Goal: Find specific page/section: Find specific page/section

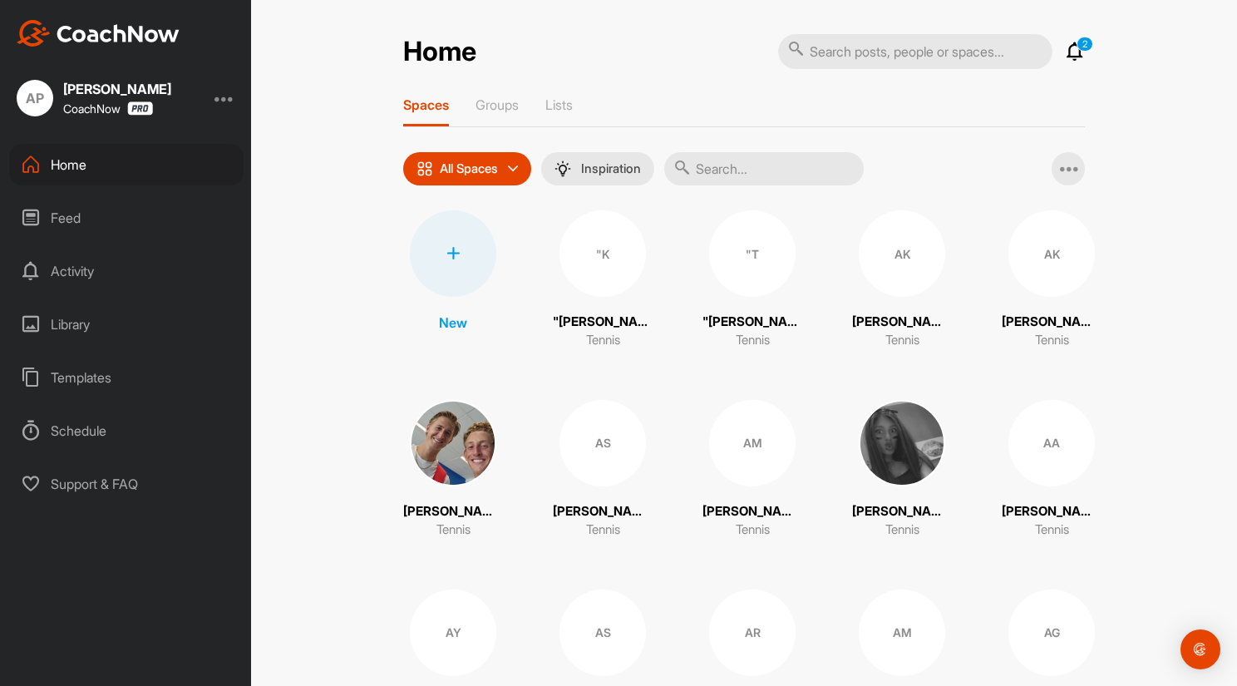
click at [736, 170] on input "text" at bounding box center [763, 168] width 199 height 33
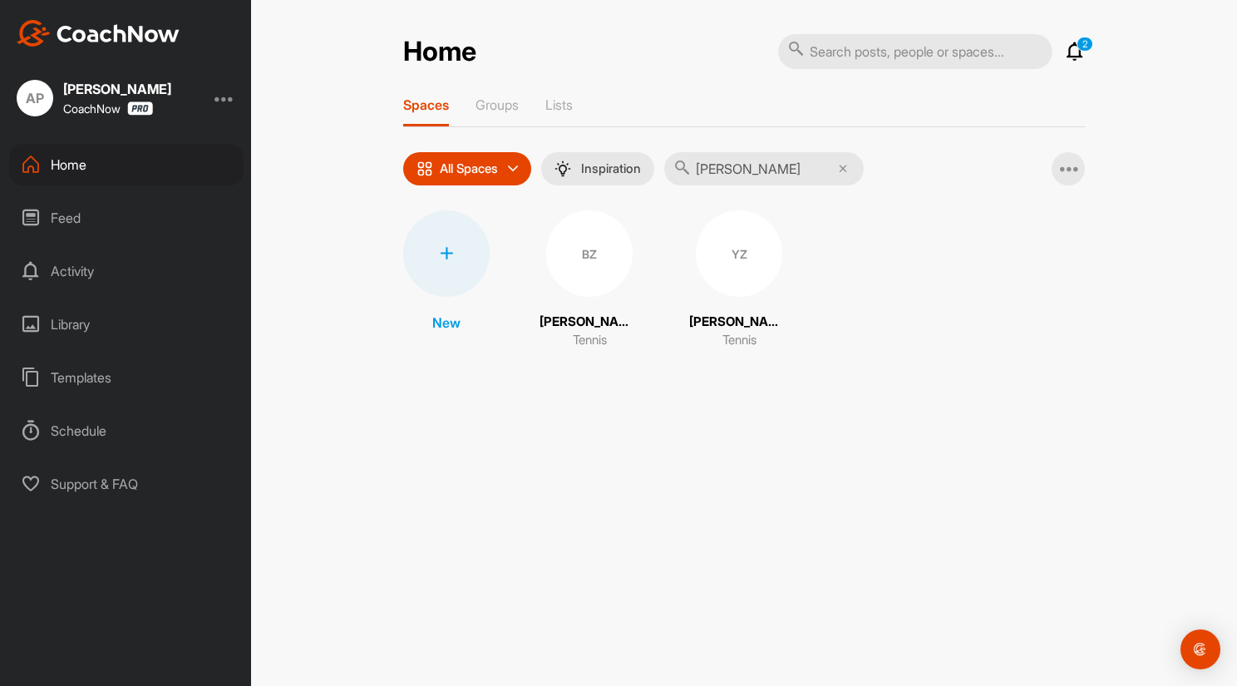
type input "zheng"
click at [598, 256] on div "BZ" at bounding box center [589, 253] width 86 height 86
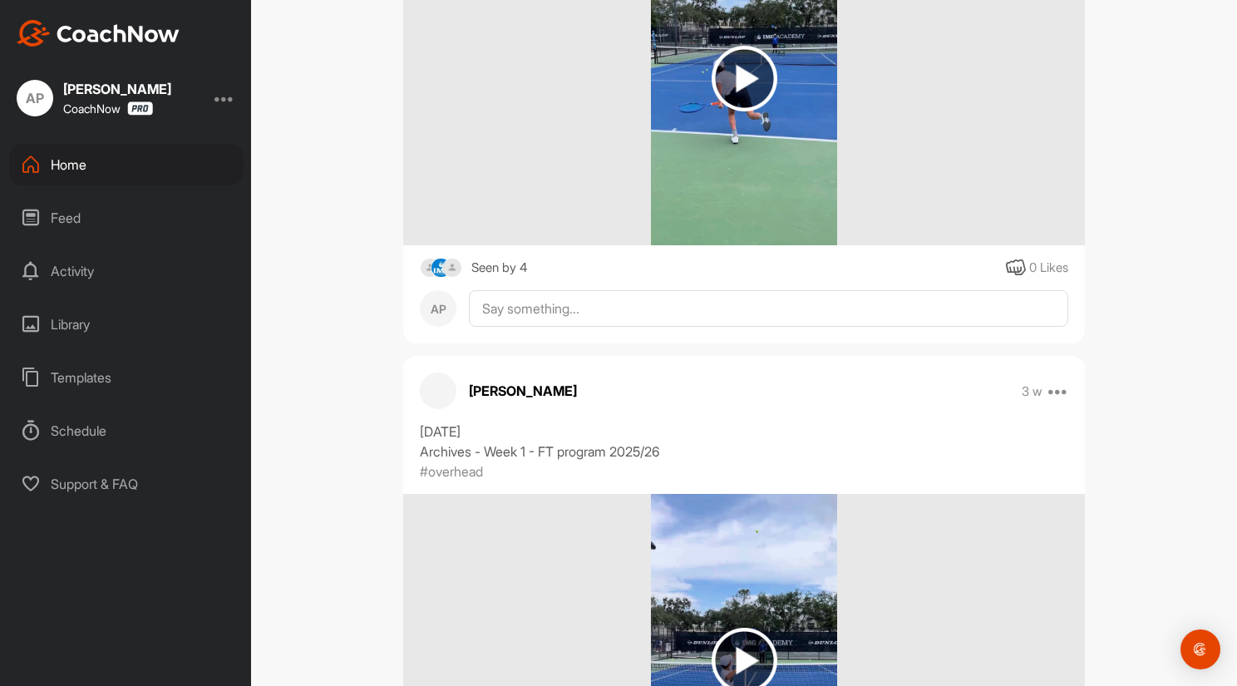
scroll to position [6648, 0]
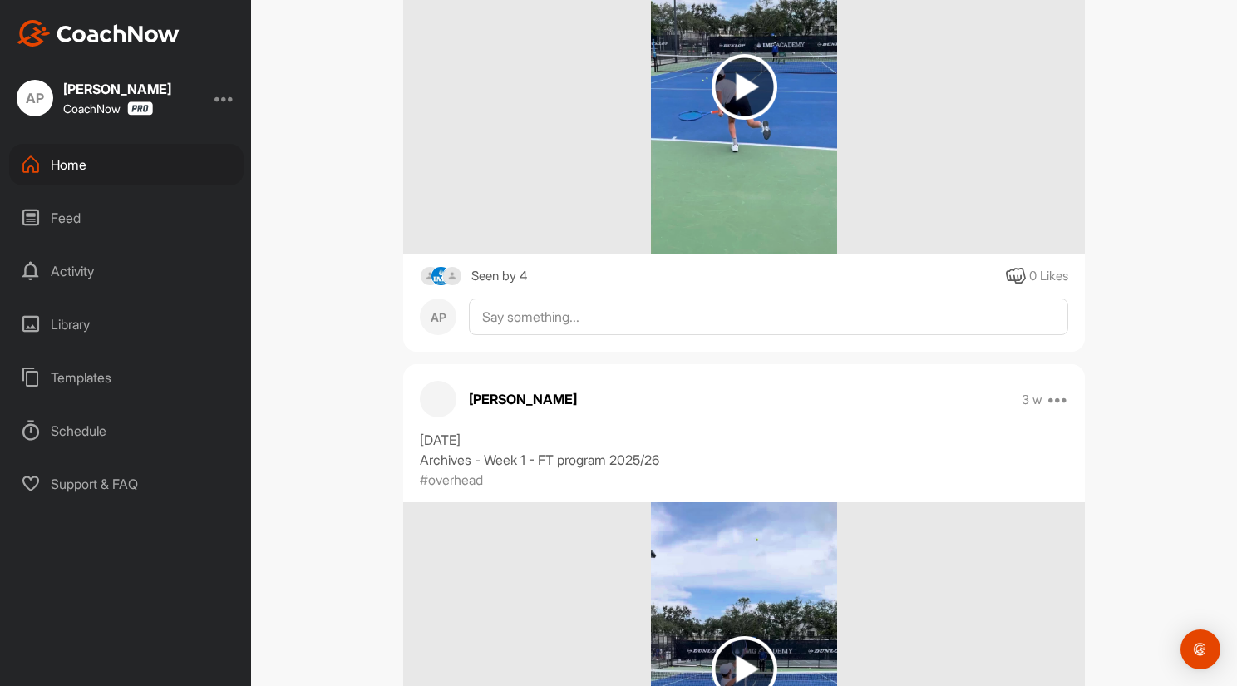
click at [70, 165] on div "Home" at bounding box center [126, 165] width 234 height 42
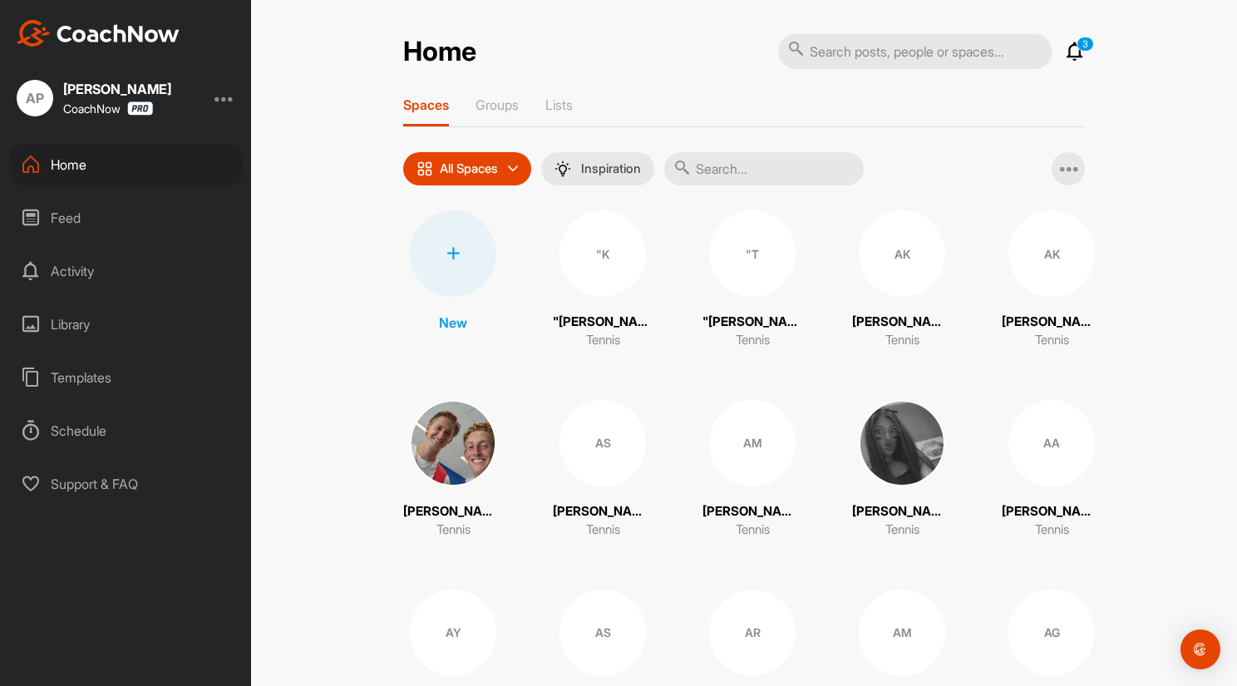
click at [741, 159] on input "text" at bounding box center [763, 168] width 199 height 33
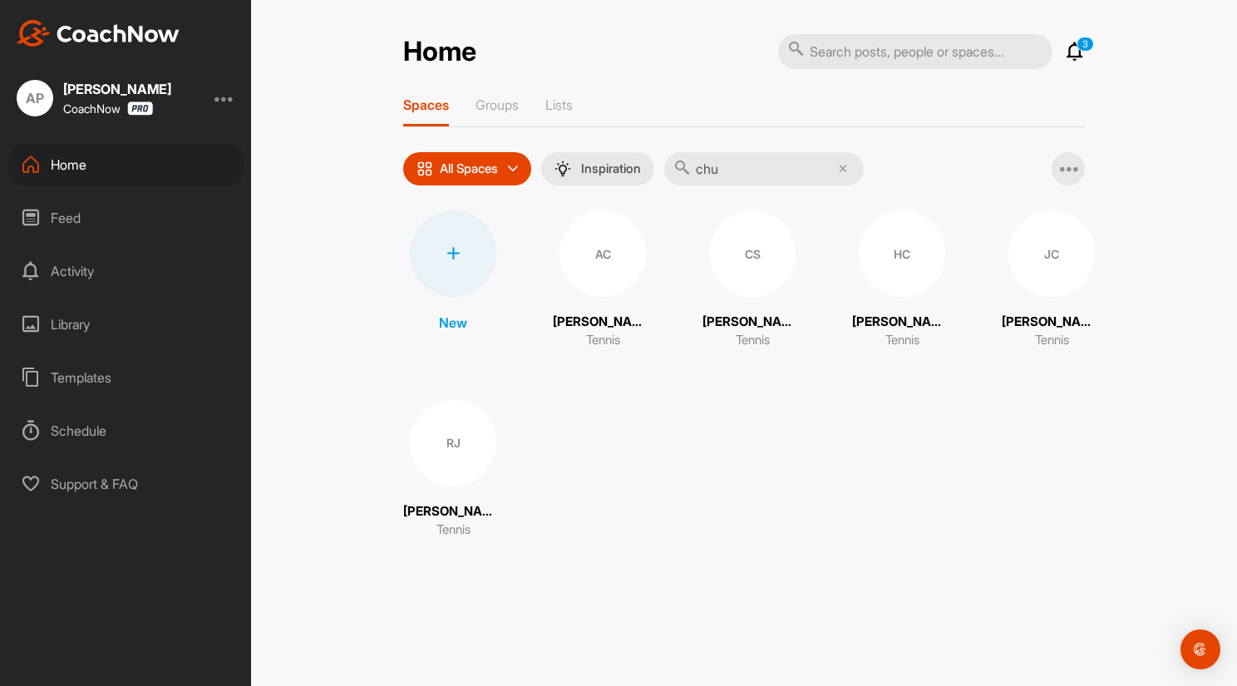
type input "chu"
click at [898, 287] on div "HC" at bounding box center [901, 253] width 86 height 86
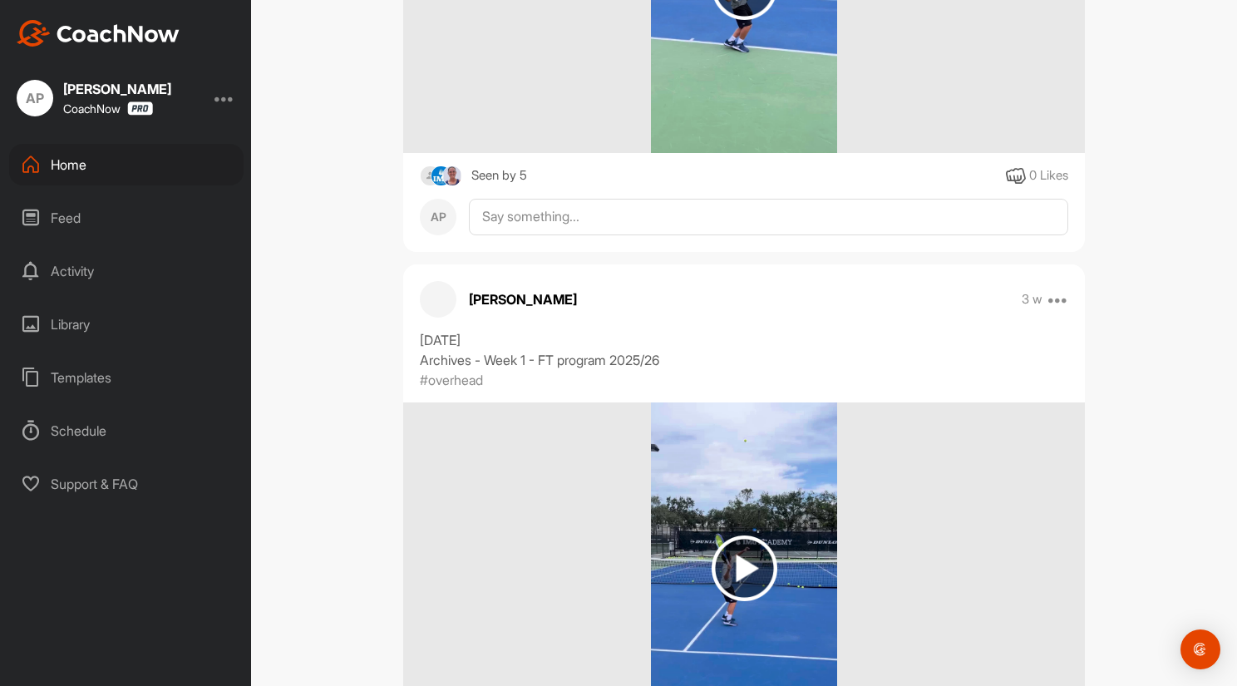
scroll to position [7230, 0]
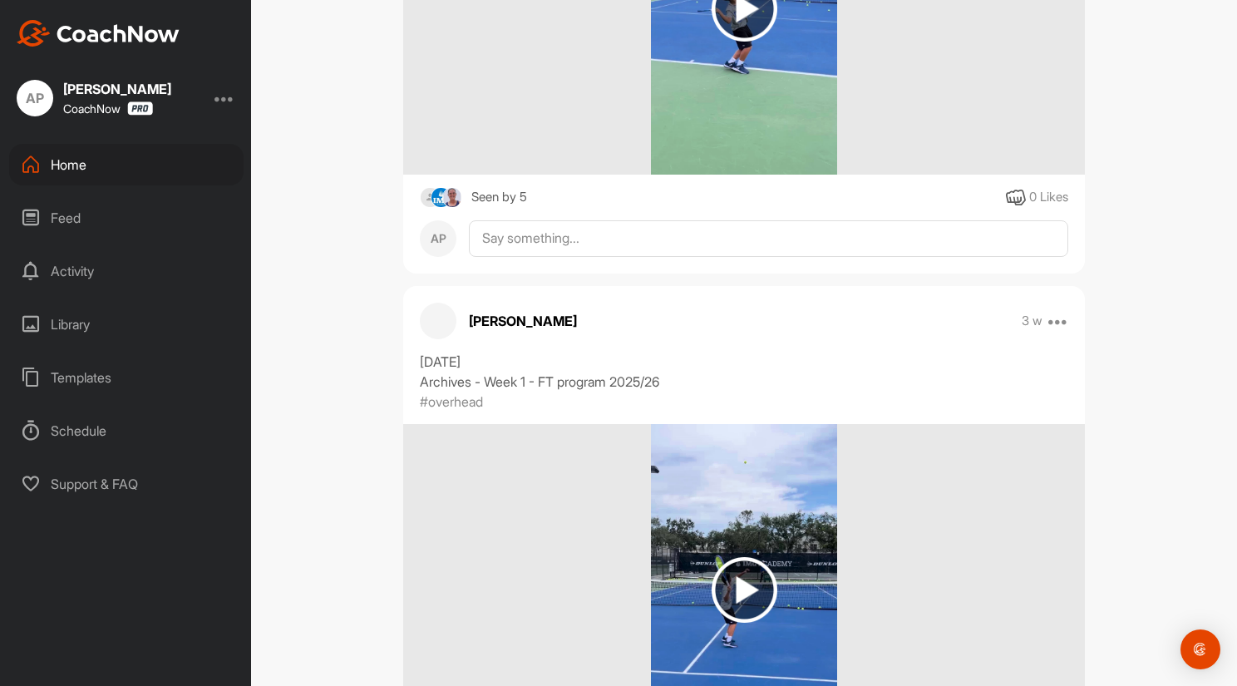
click at [78, 164] on div "Home" at bounding box center [126, 165] width 234 height 42
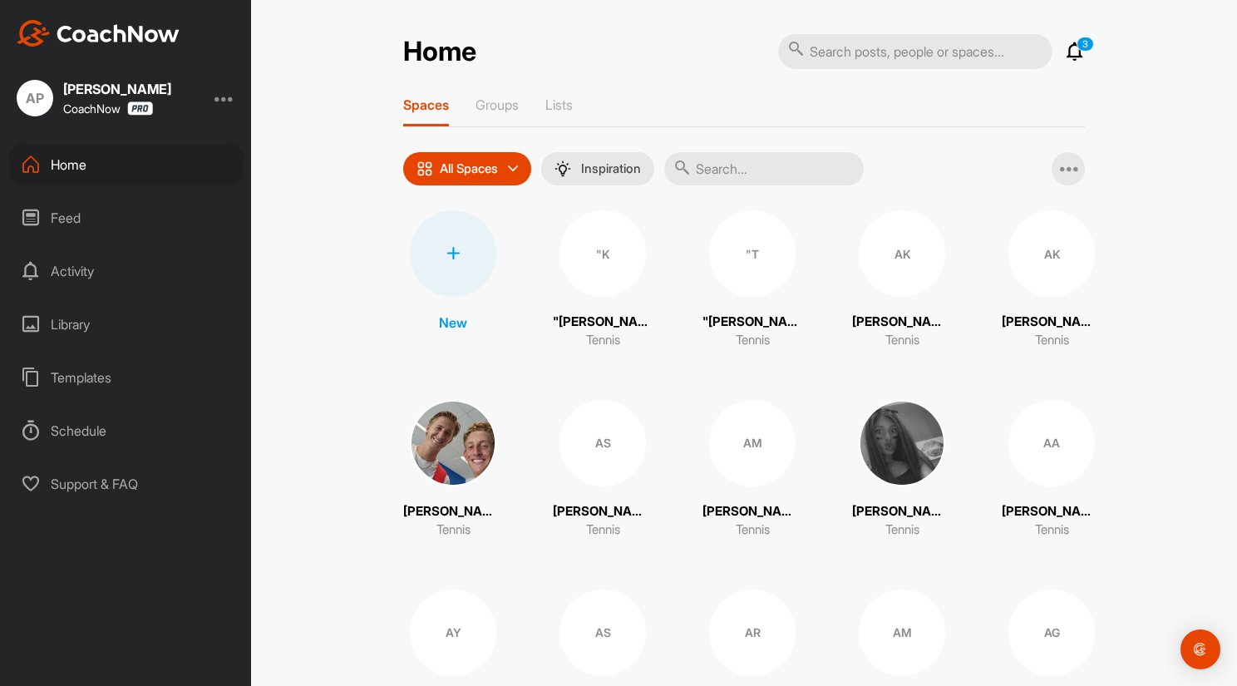
click at [733, 165] on input "text" at bounding box center [763, 168] width 199 height 33
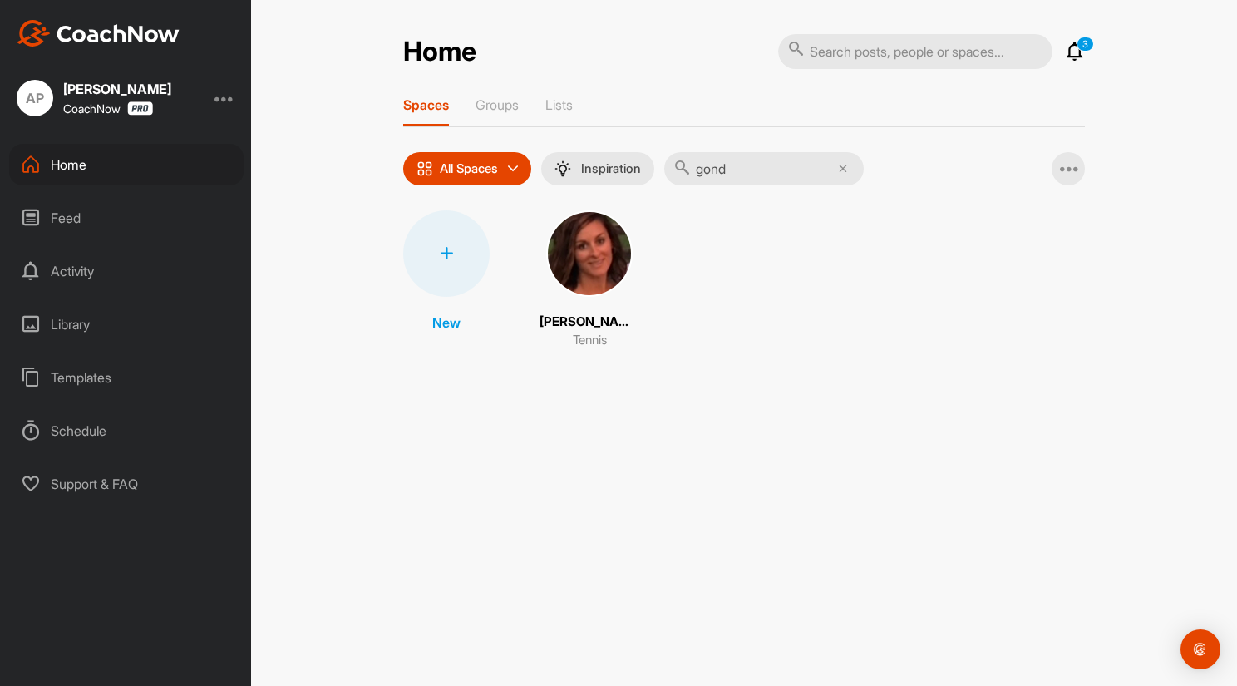
type input "gond"
click at [605, 254] on img at bounding box center [589, 253] width 86 height 86
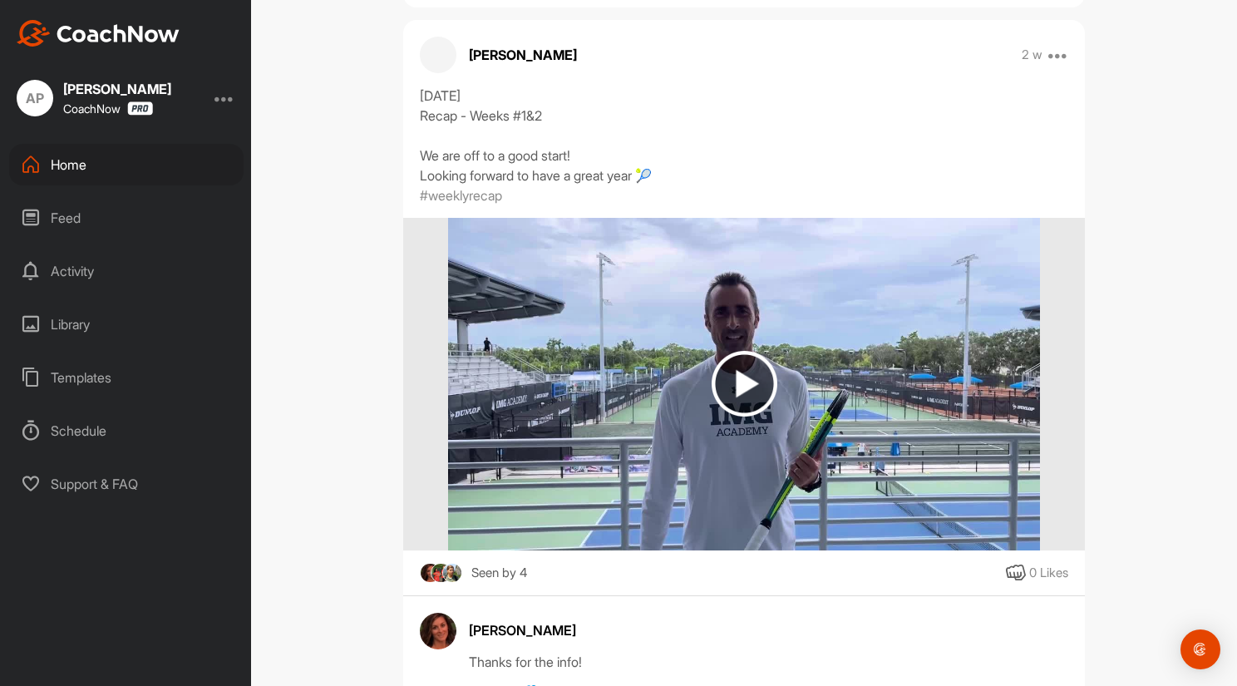
scroll to position [5984, 0]
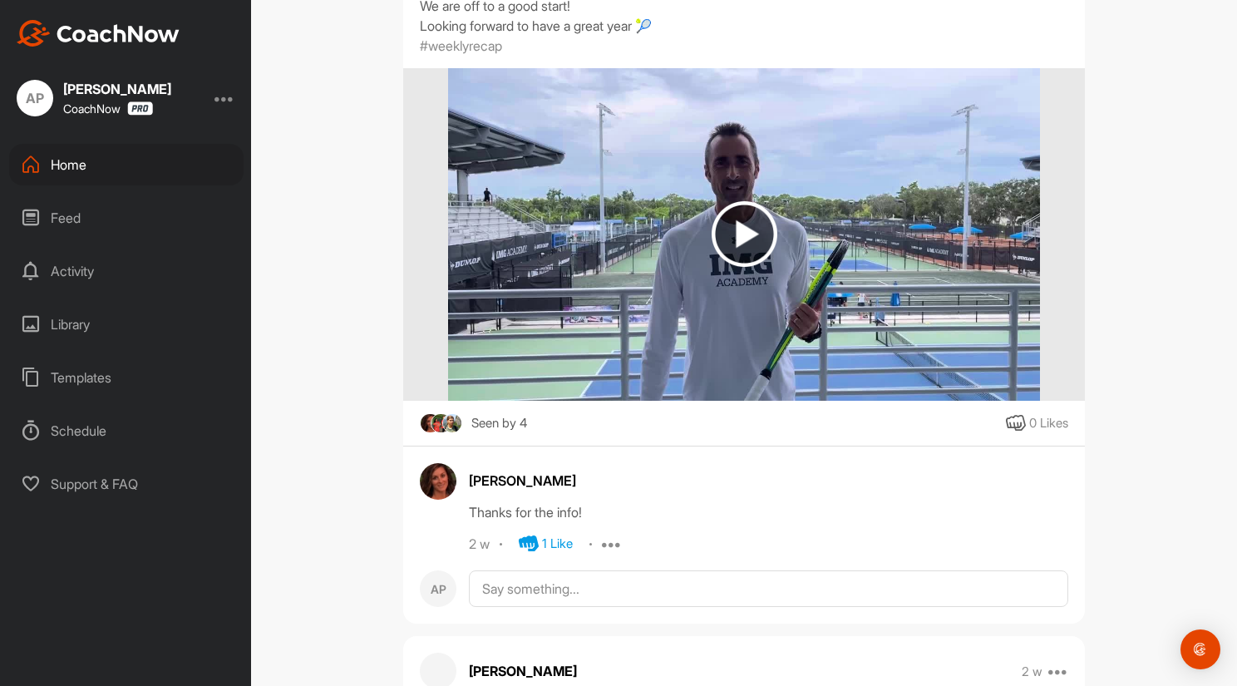
click at [73, 156] on div "Home" at bounding box center [126, 165] width 234 height 42
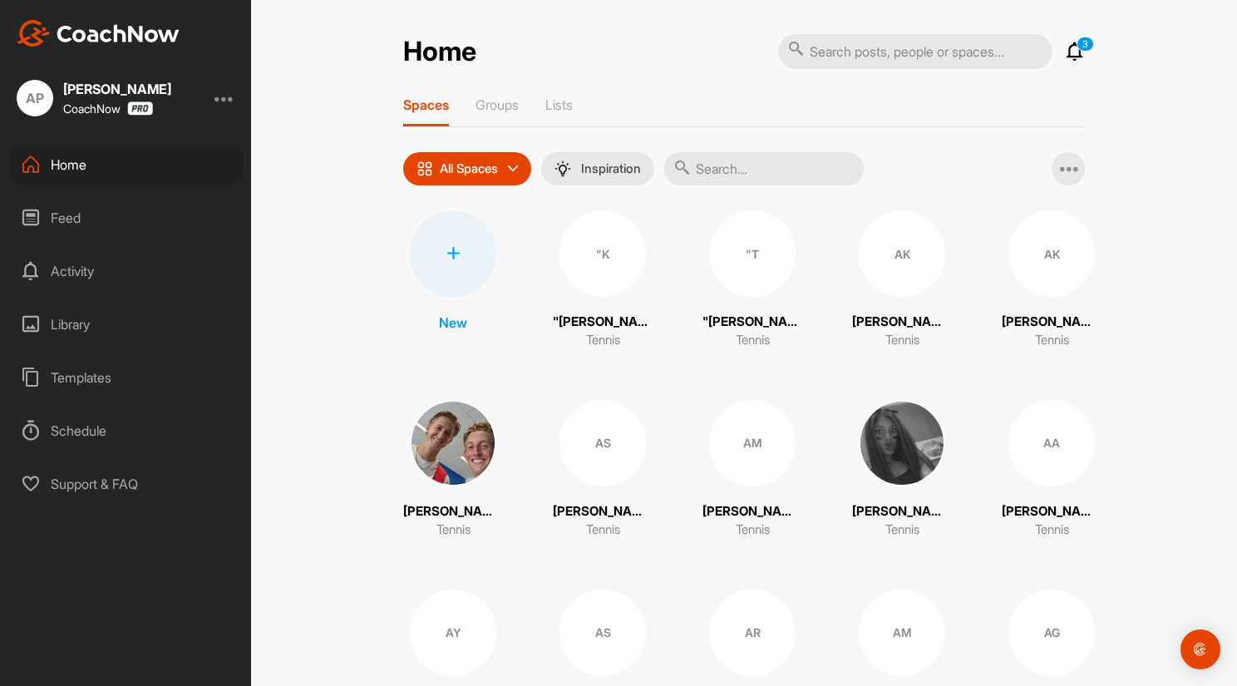
click at [718, 160] on input "text" at bounding box center [763, 168] width 199 height 33
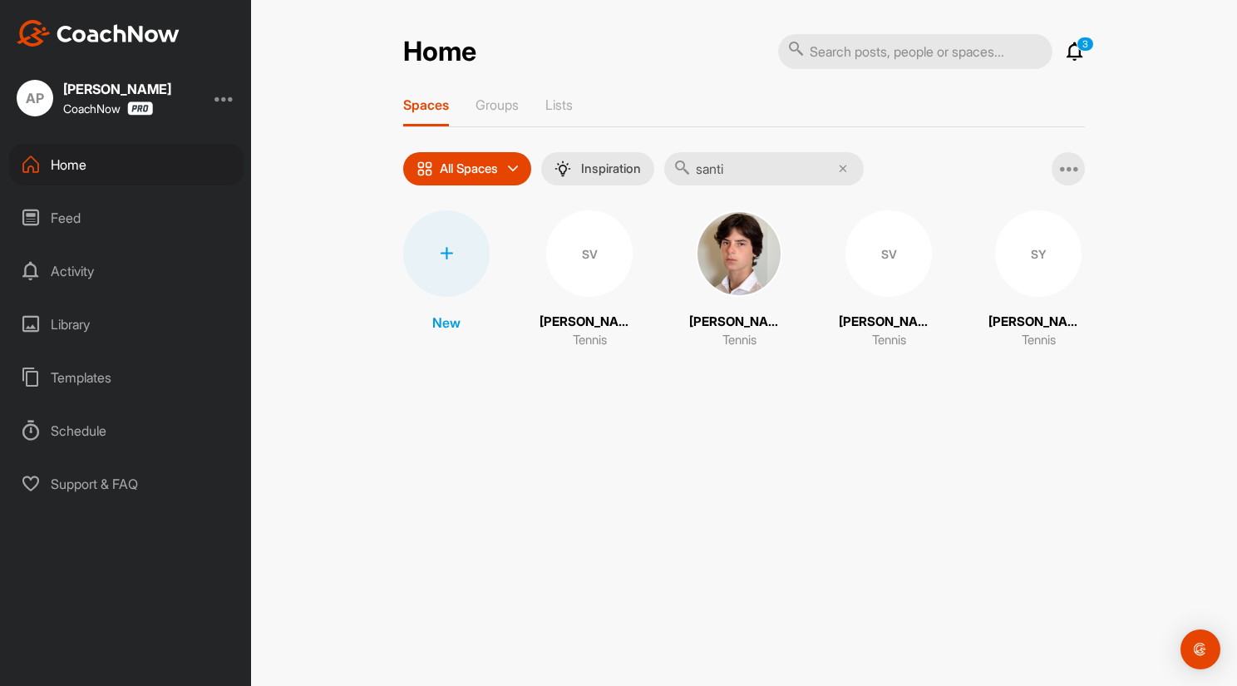
type input "santi"
click at [602, 260] on div "SV" at bounding box center [589, 253] width 86 height 86
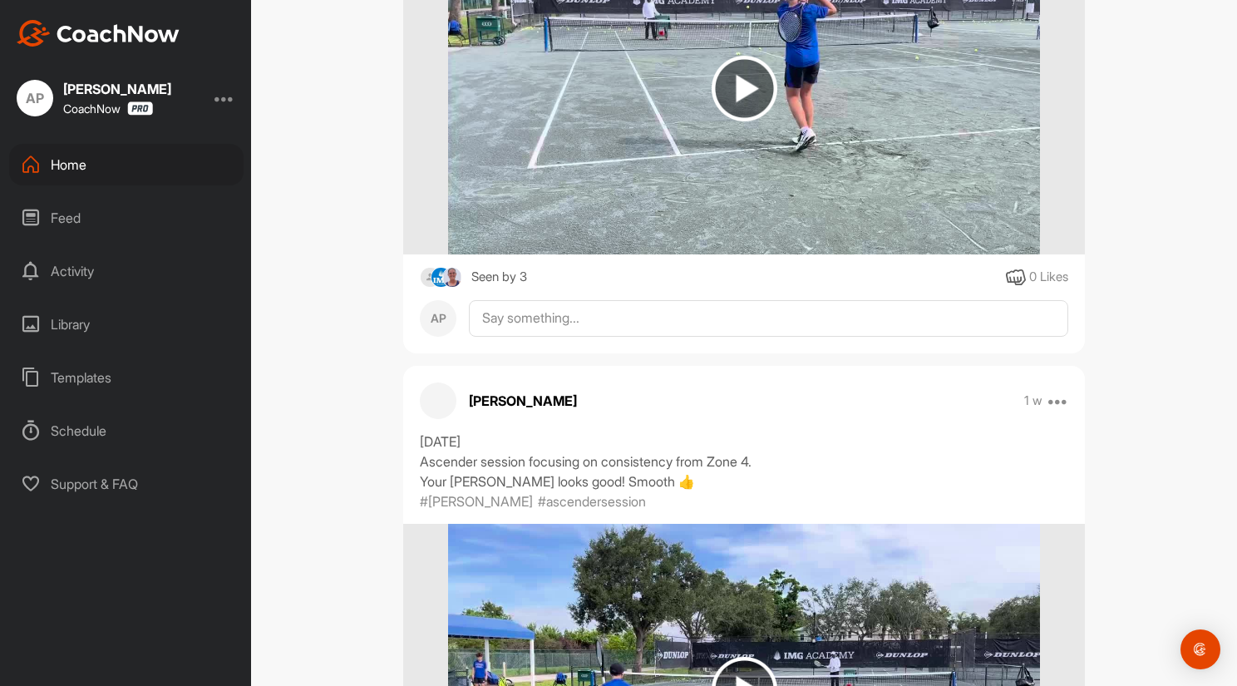
scroll to position [4072, 0]
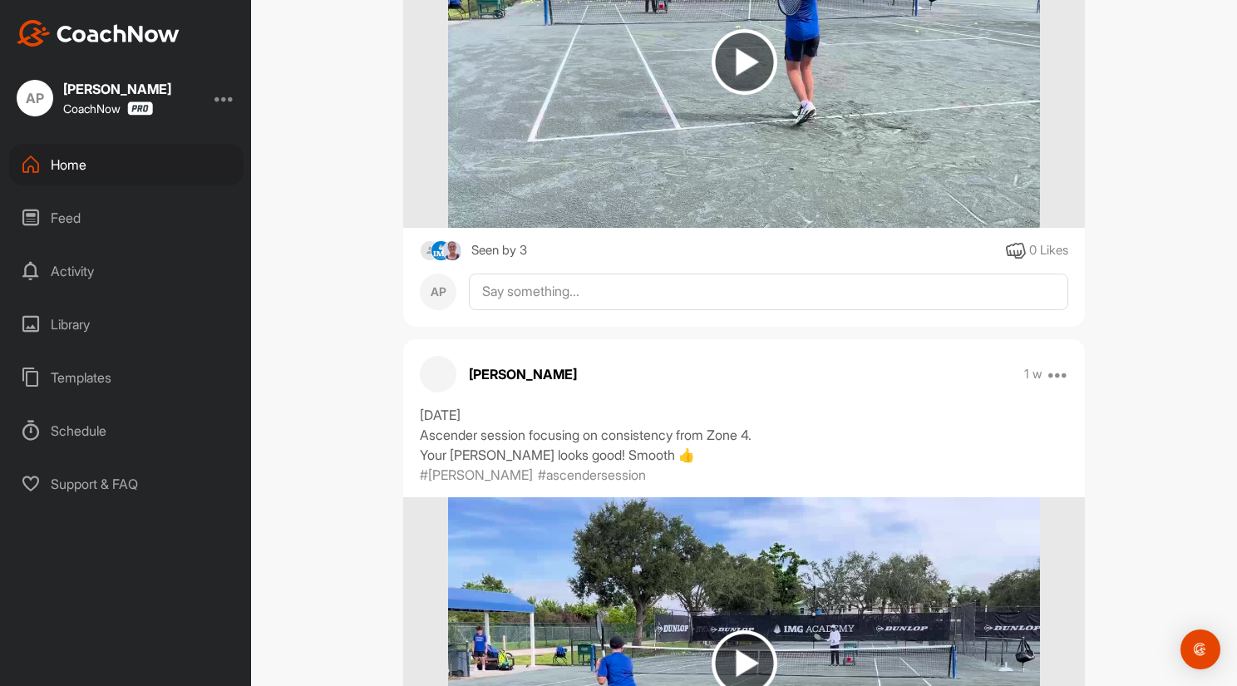
click at [86, 209] on div "Feed" at bounding box center [126, 218] width 234 height 42
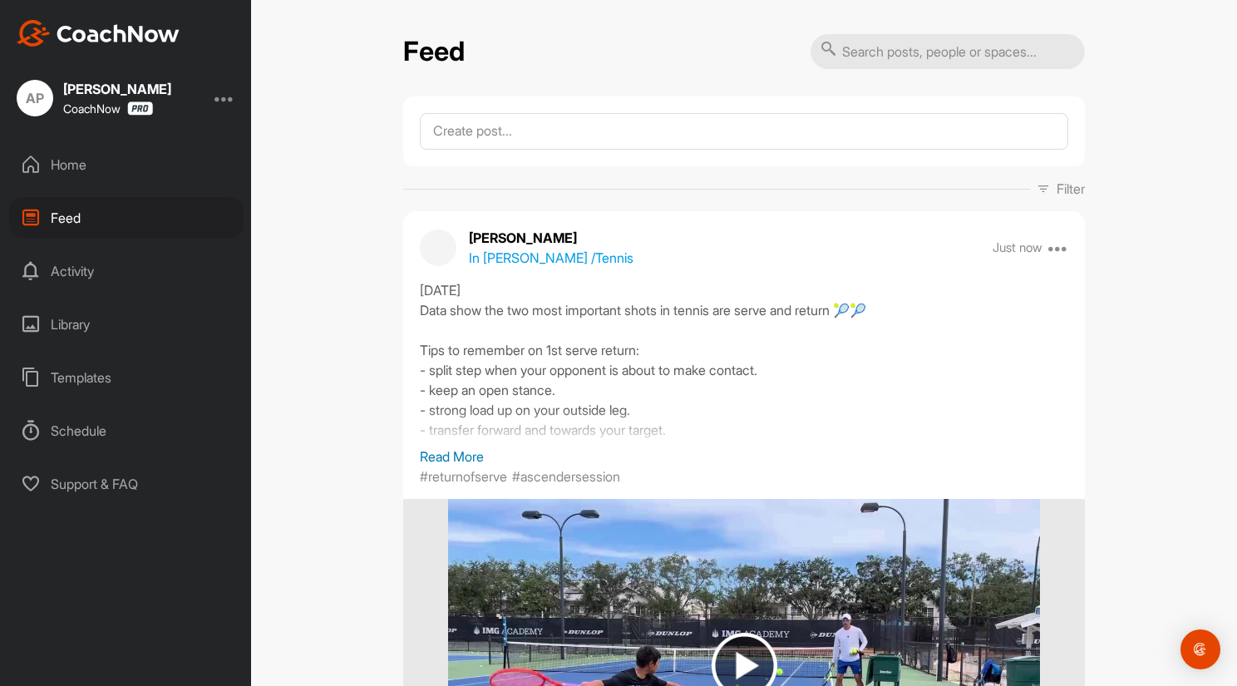
click at [451, 455] on p "Read More" at bounding box center [744, 456] width 648 height 20
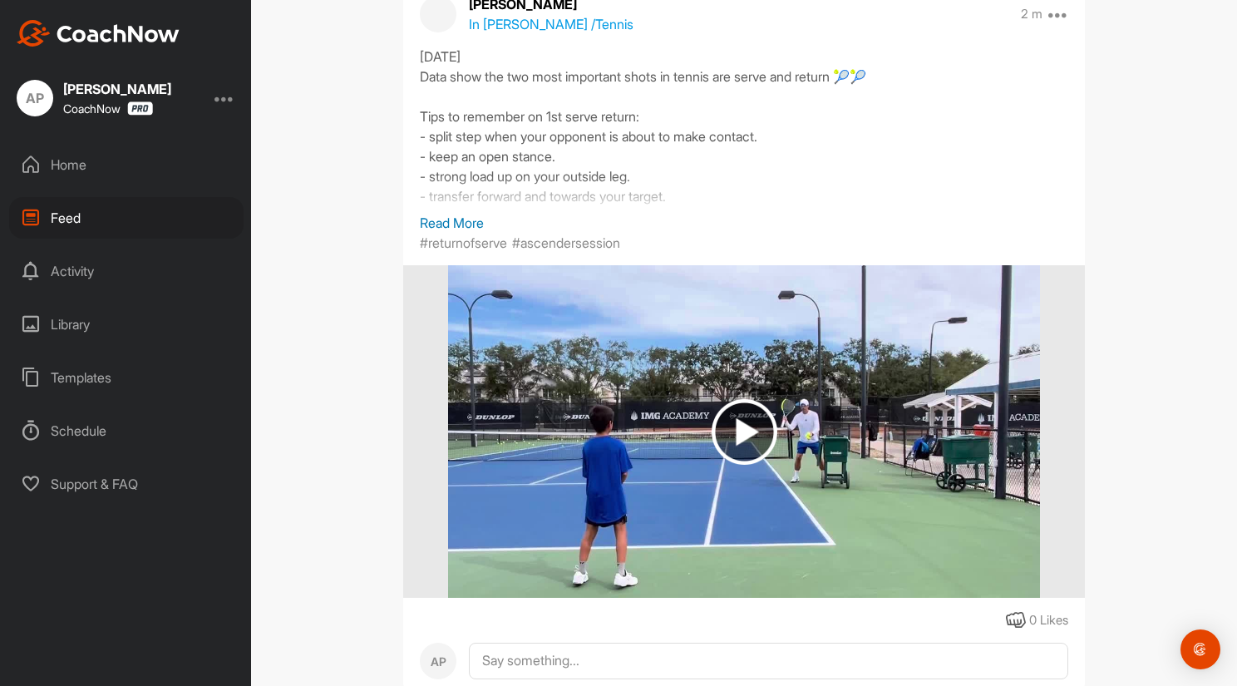
scroll to position [1080, 0]
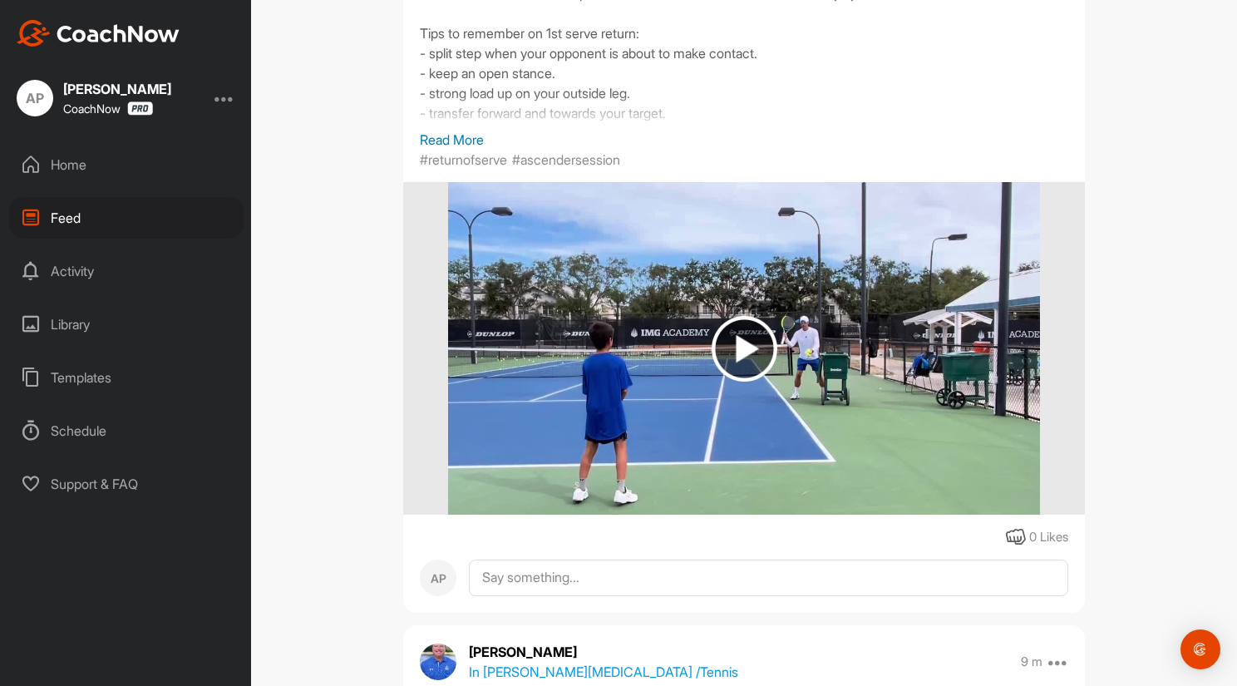
click at [741, 349] on img at bounding box center [744, 349] width 66 height 66
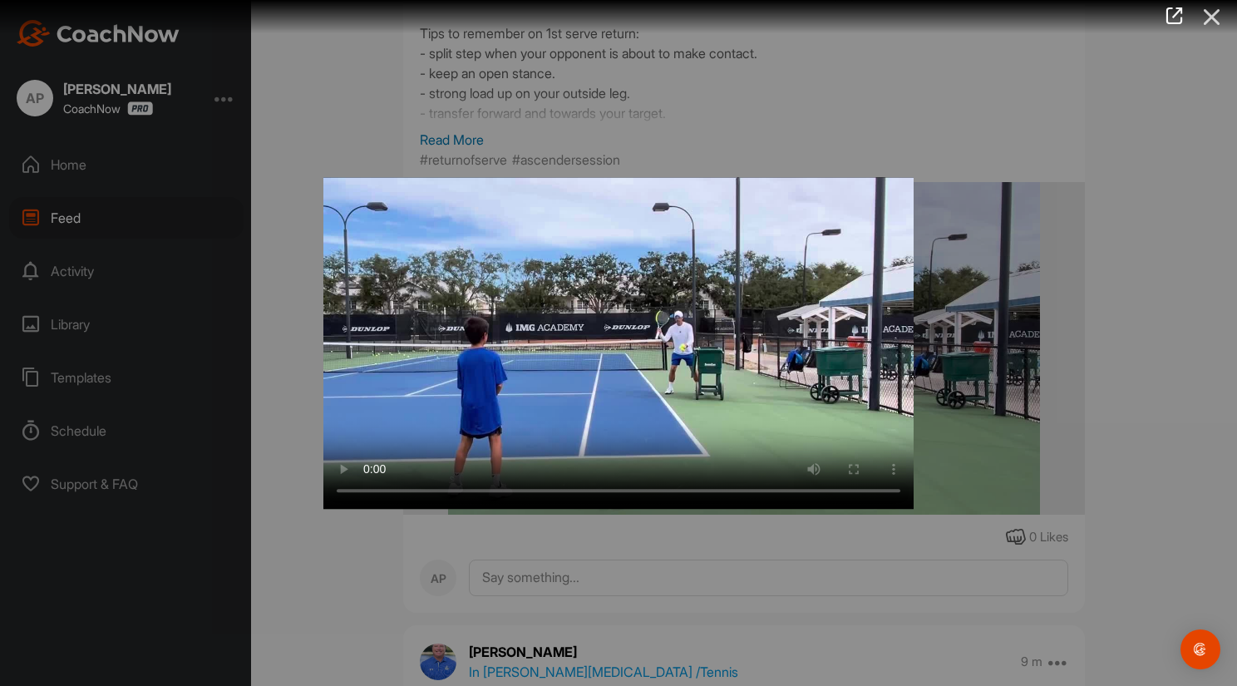
click at [1215, 14] on icon at bounding box center [1212, 17] width 38 height 31
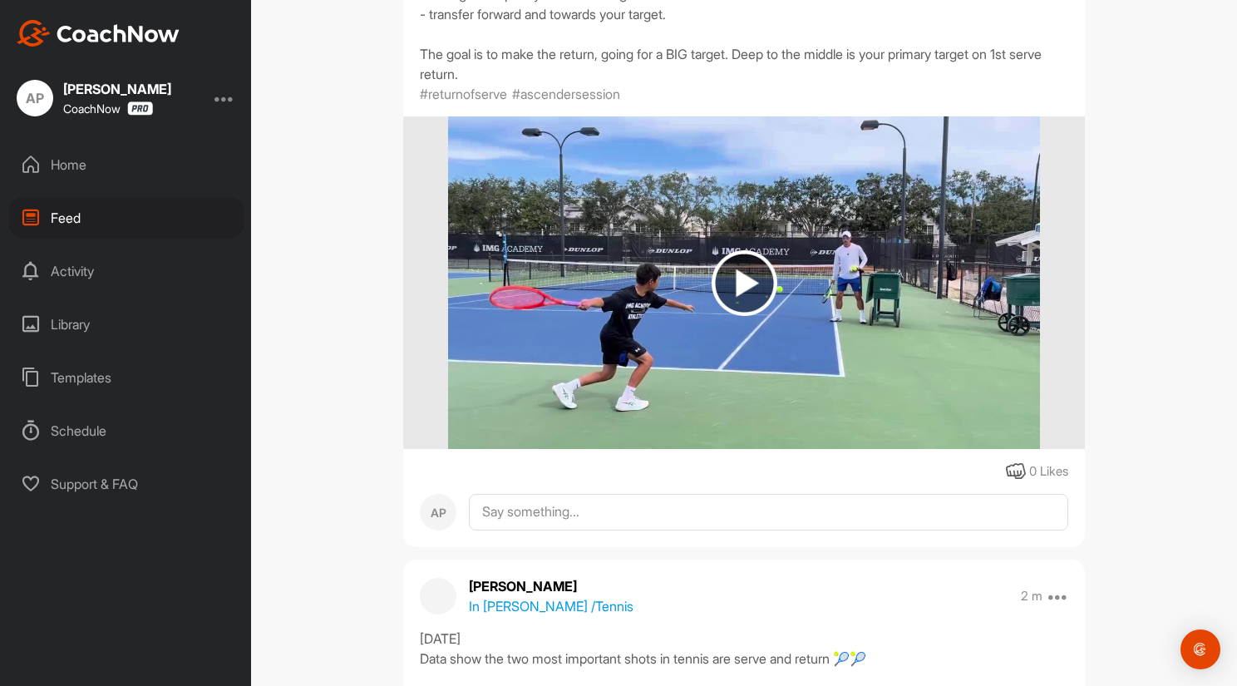
scroll to position [499, 0]
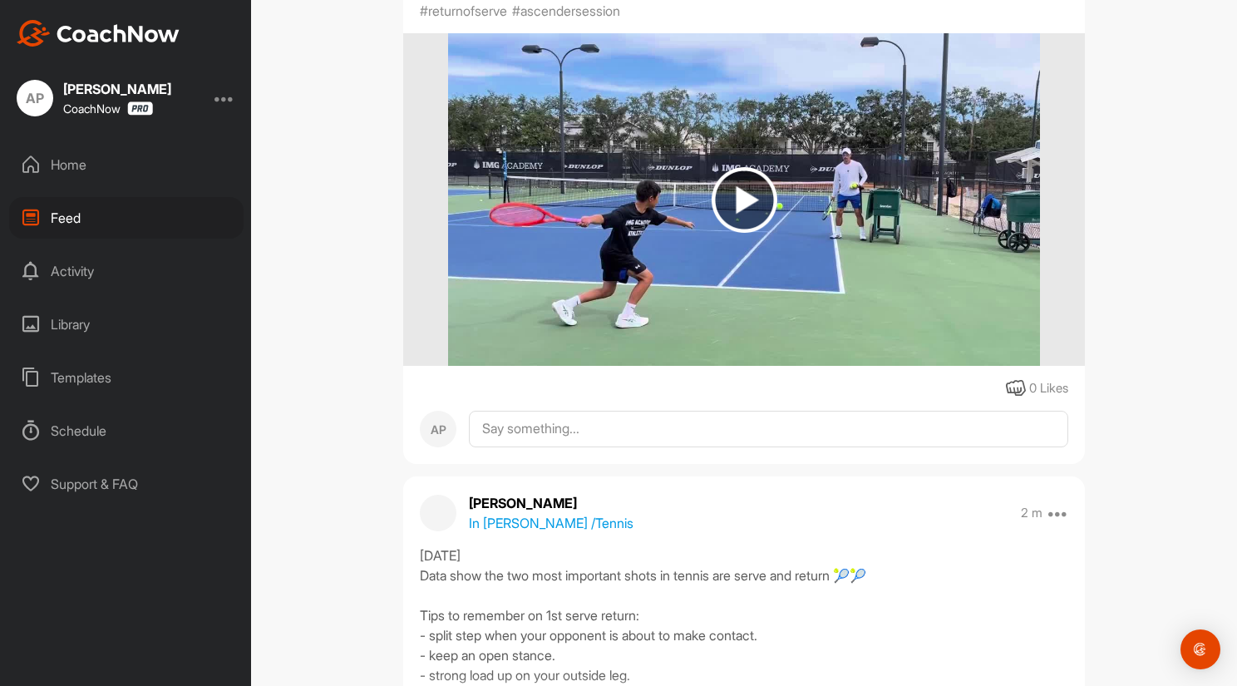
click at [730, 204] on img at bounding box center [744, 200] width 66 height 66
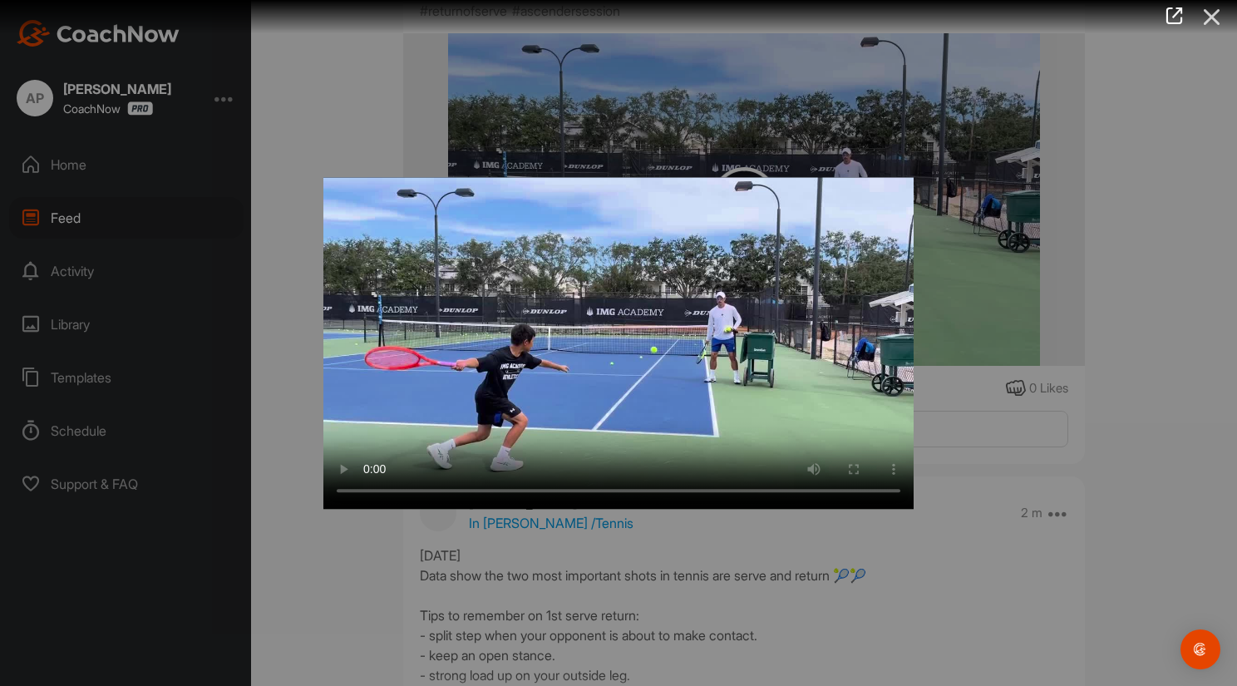
click at [1211, 14] on icon at bounding box center [1212, 17] width 38 height 31
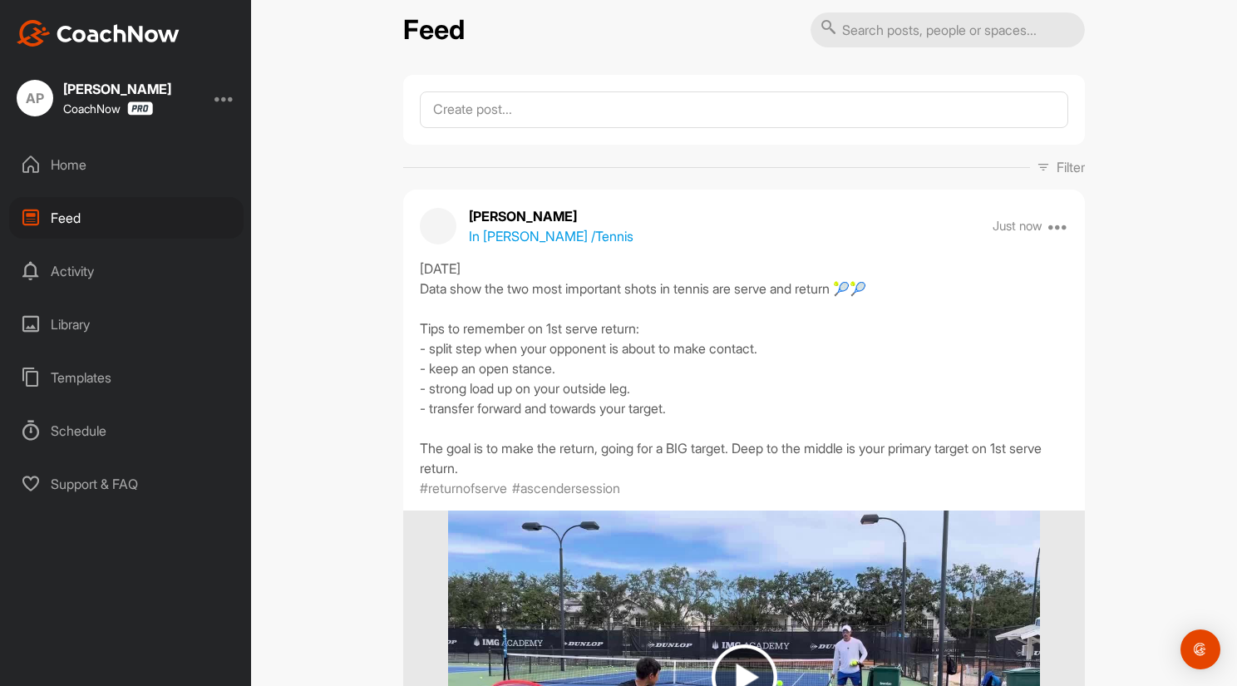
scroll to position [0, 0]
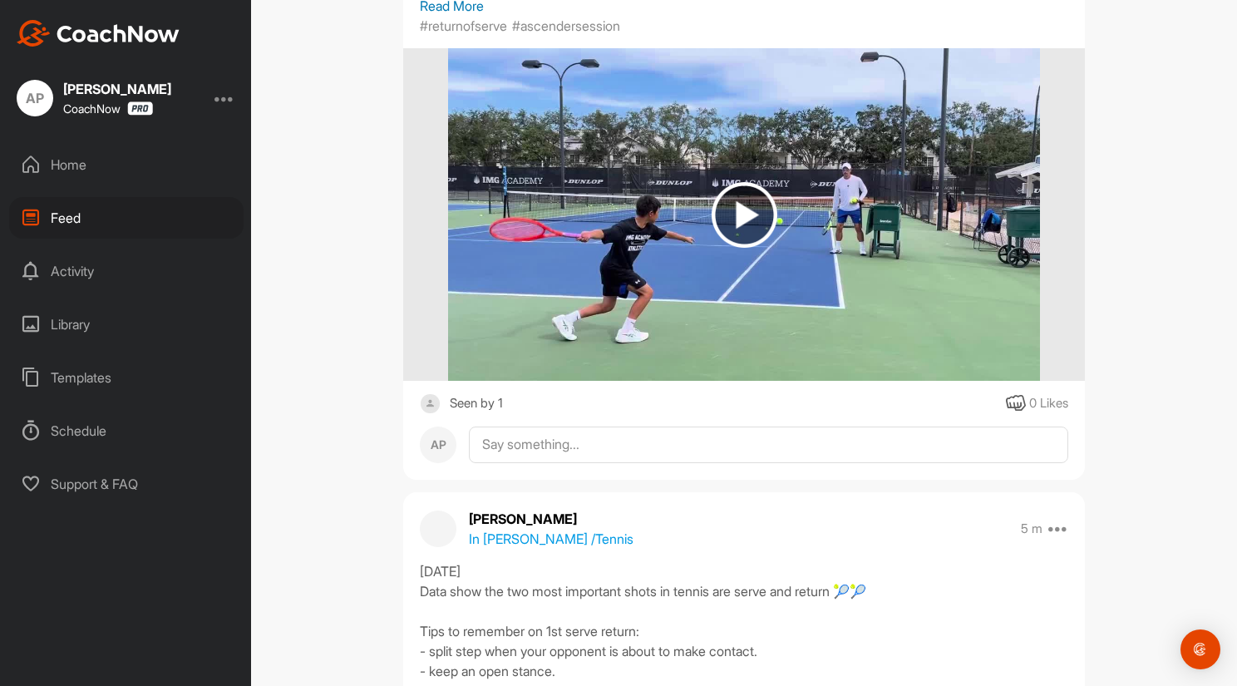
scroll to position [499, 0]
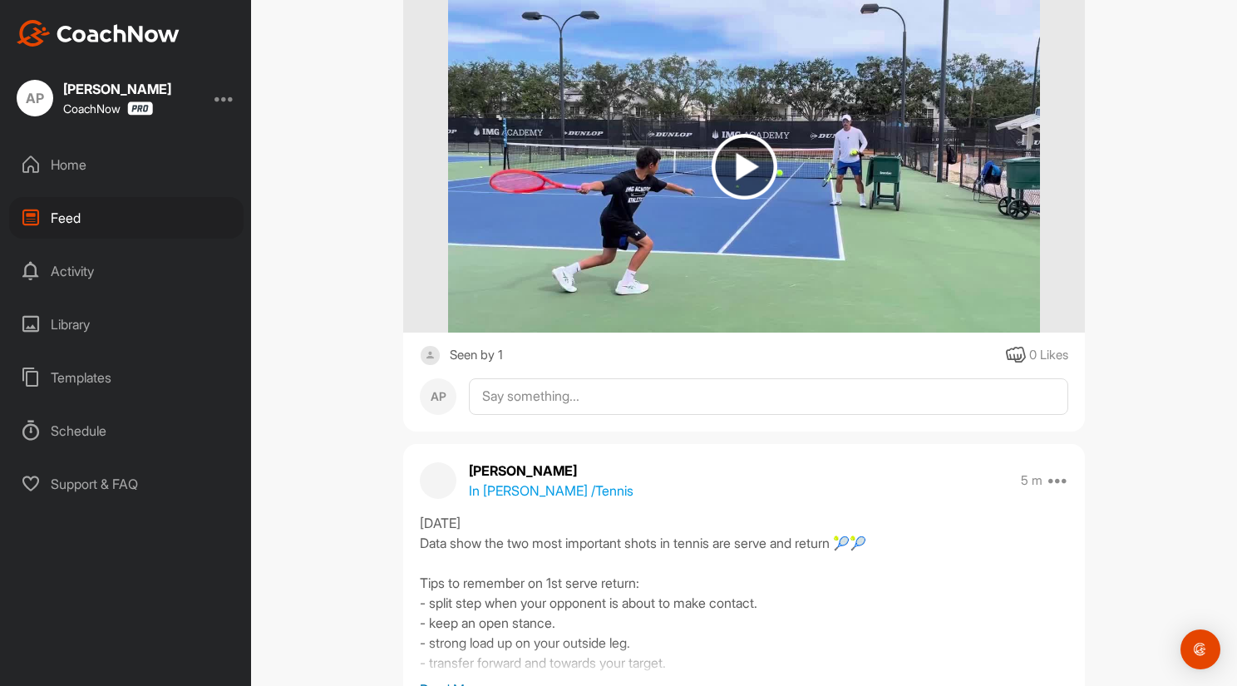
click at [467, 352] on div "Seen by 1" at bounding box center [476, 355] width 53 height 21
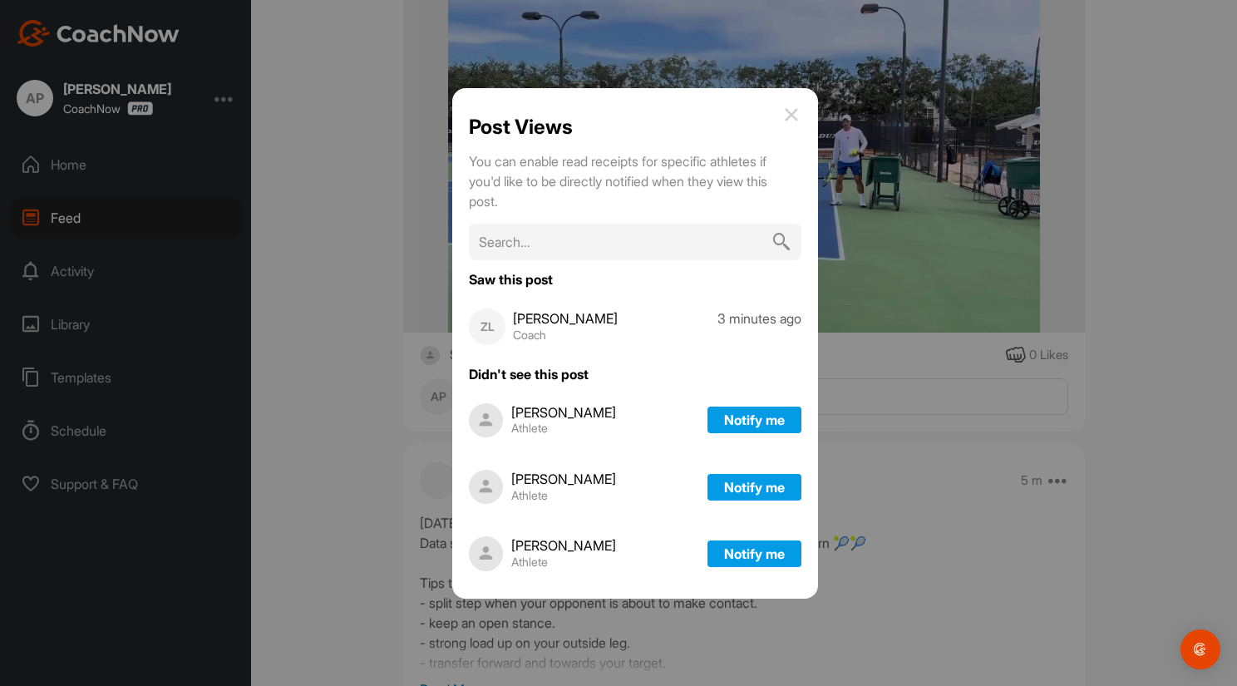
click at [1099, 260] on div at bounding box center [618, 343] width 1237 height 686
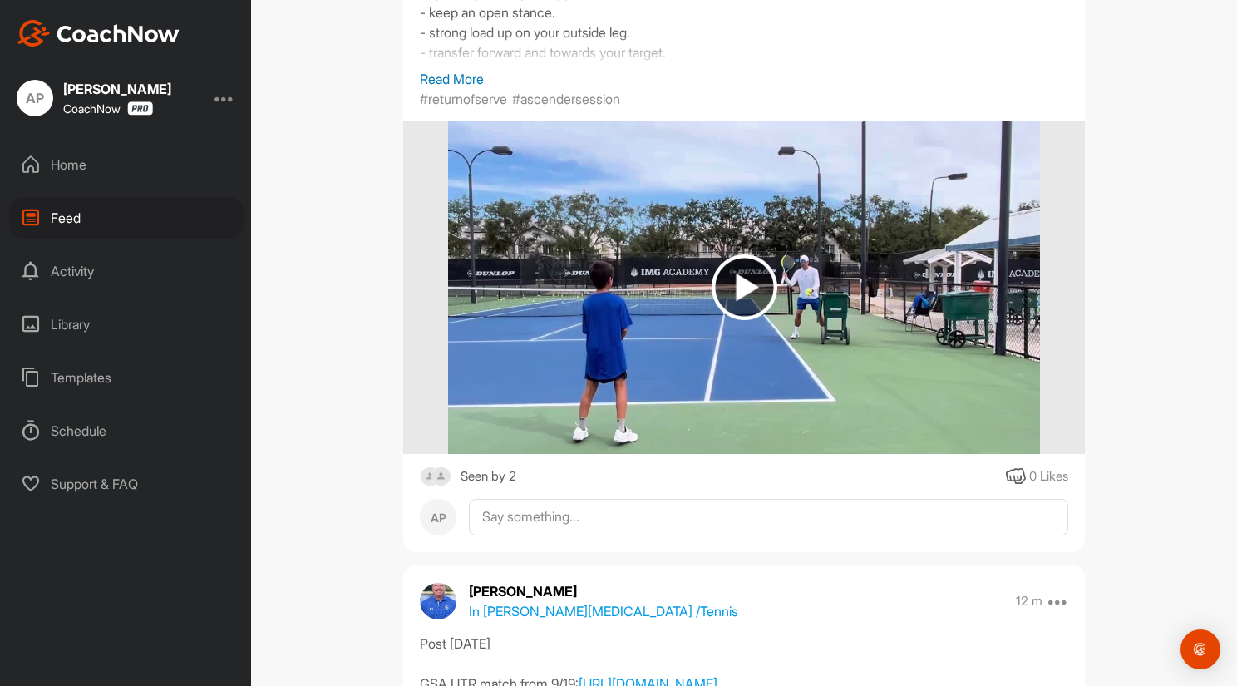
scroll to position [1247, 0]
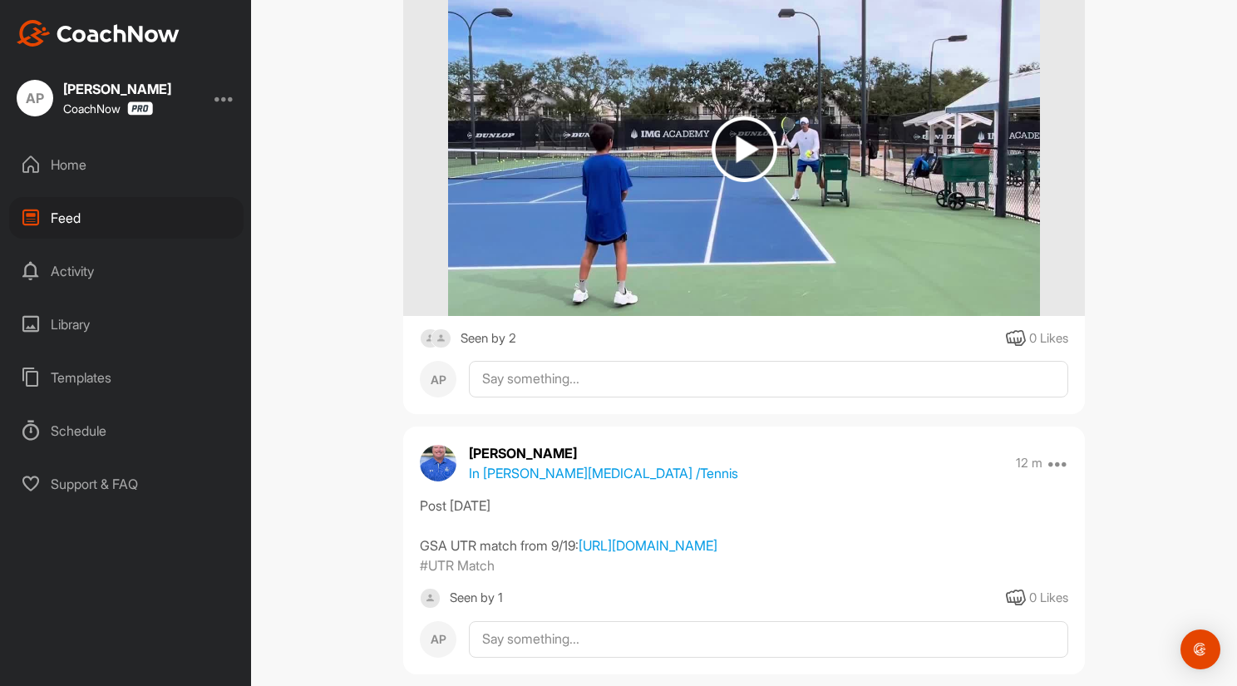
click at [476, 338] on div "Seen by 2" at bounding box center [488, 338] width 56 height 21
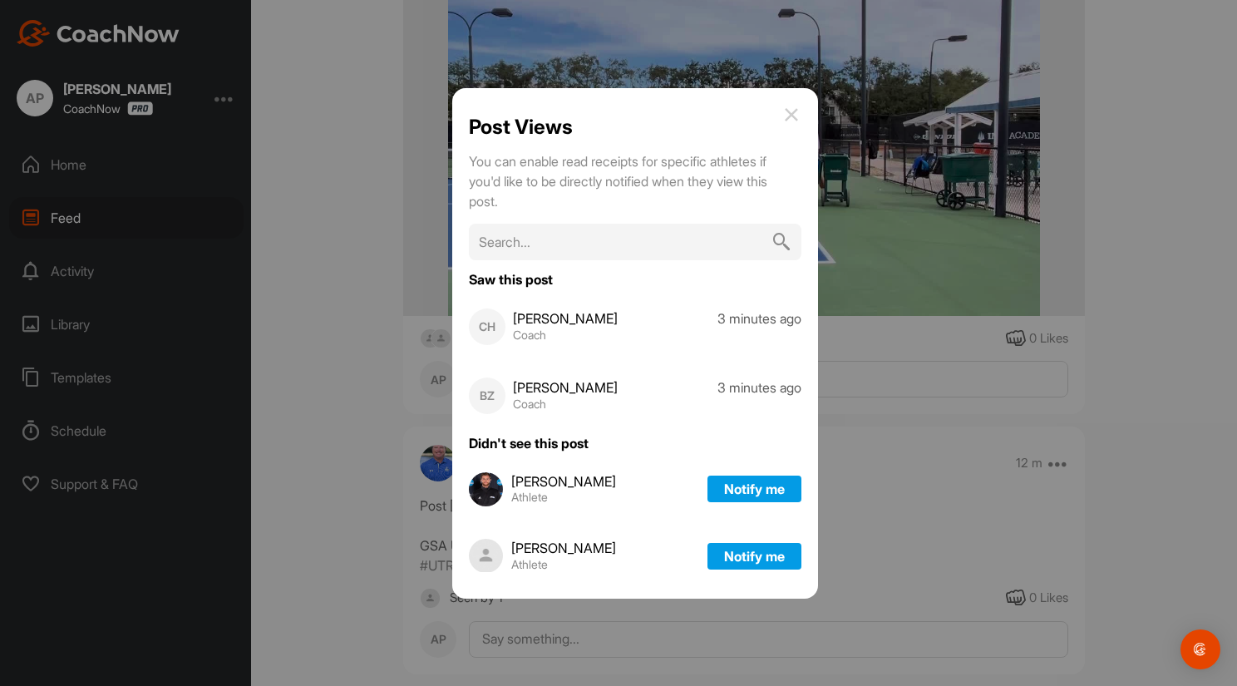
click at [1084, 272] on div at bounding box center [618, 343] width 1237 height 686
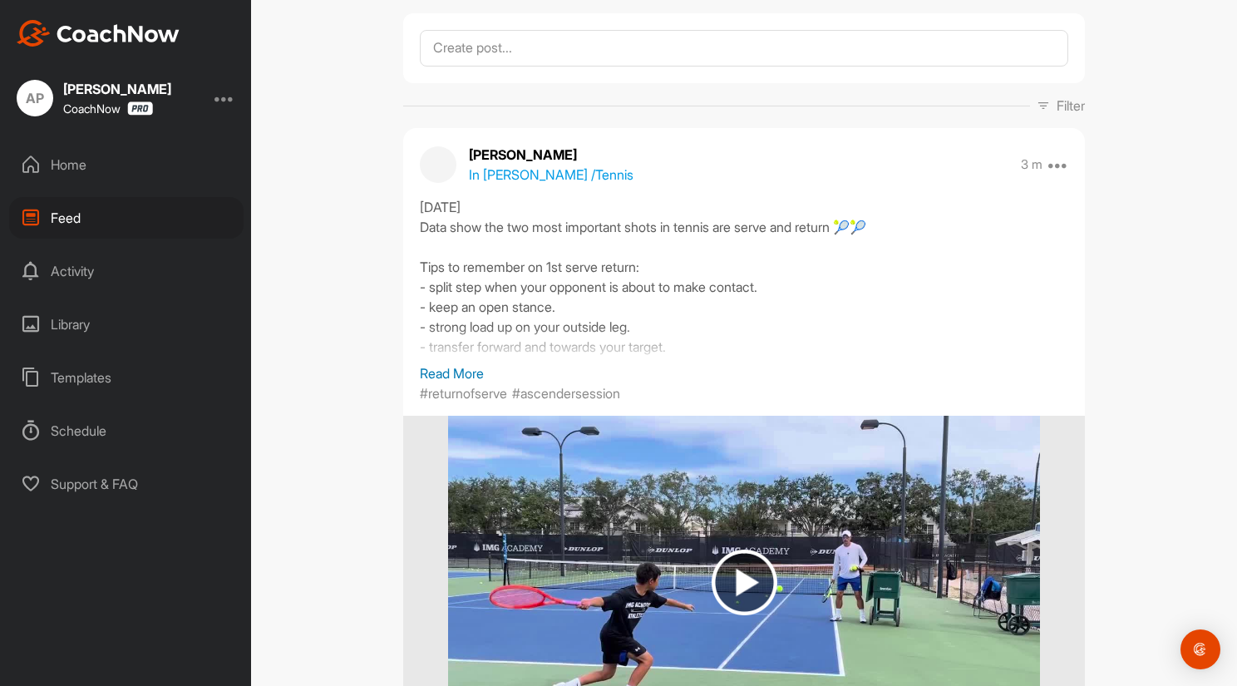
scroll to position [0, 0]
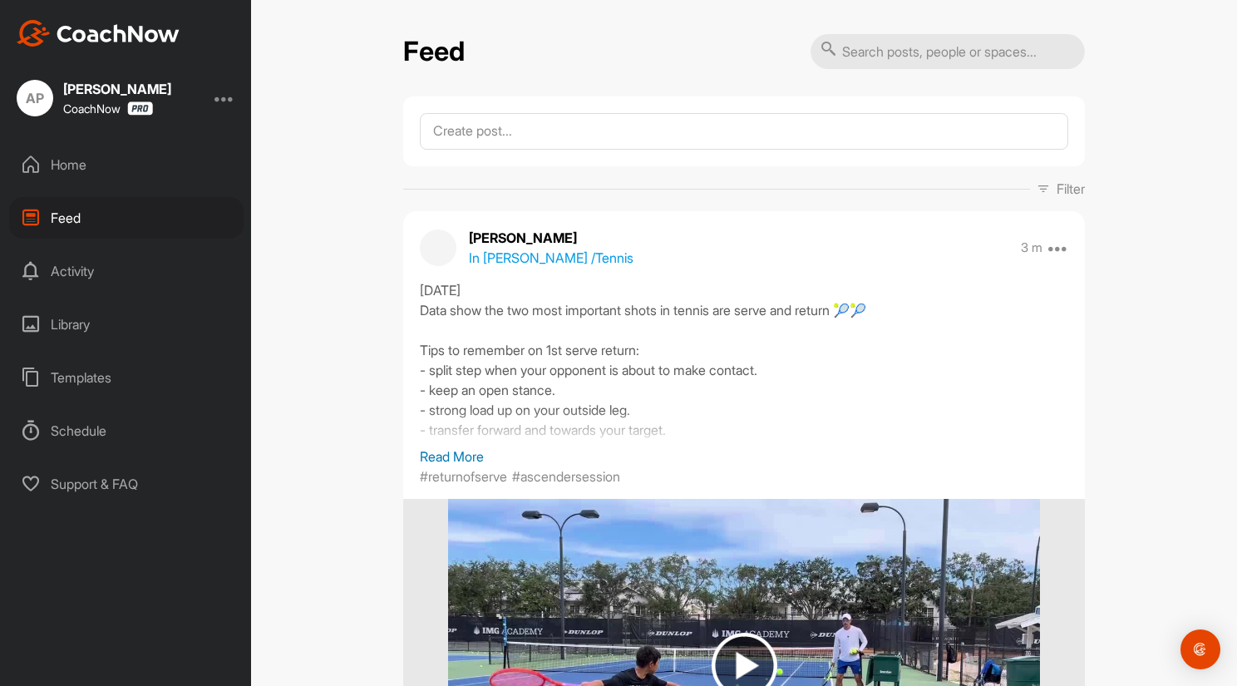
click at [68, 164] on div "Home" at bounding box center [126, 165] width 234 height 42
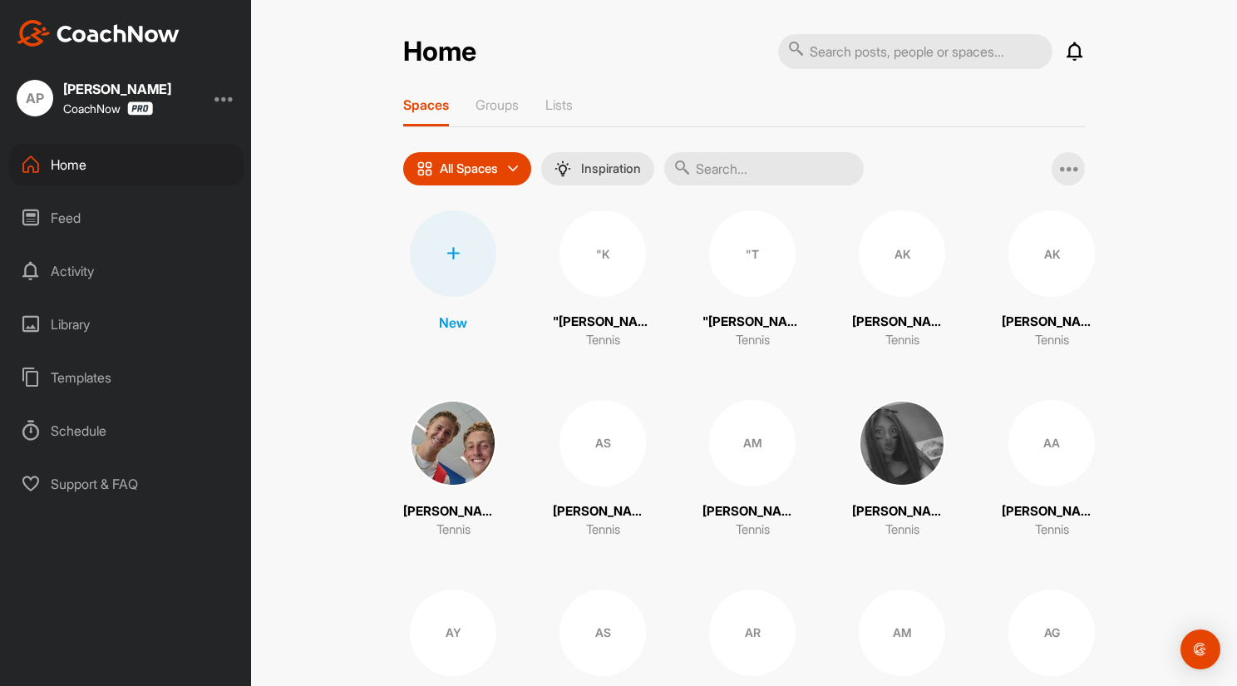
click at [1066, 51] on icon at bounding box center [1075, 52] width 20 height 20
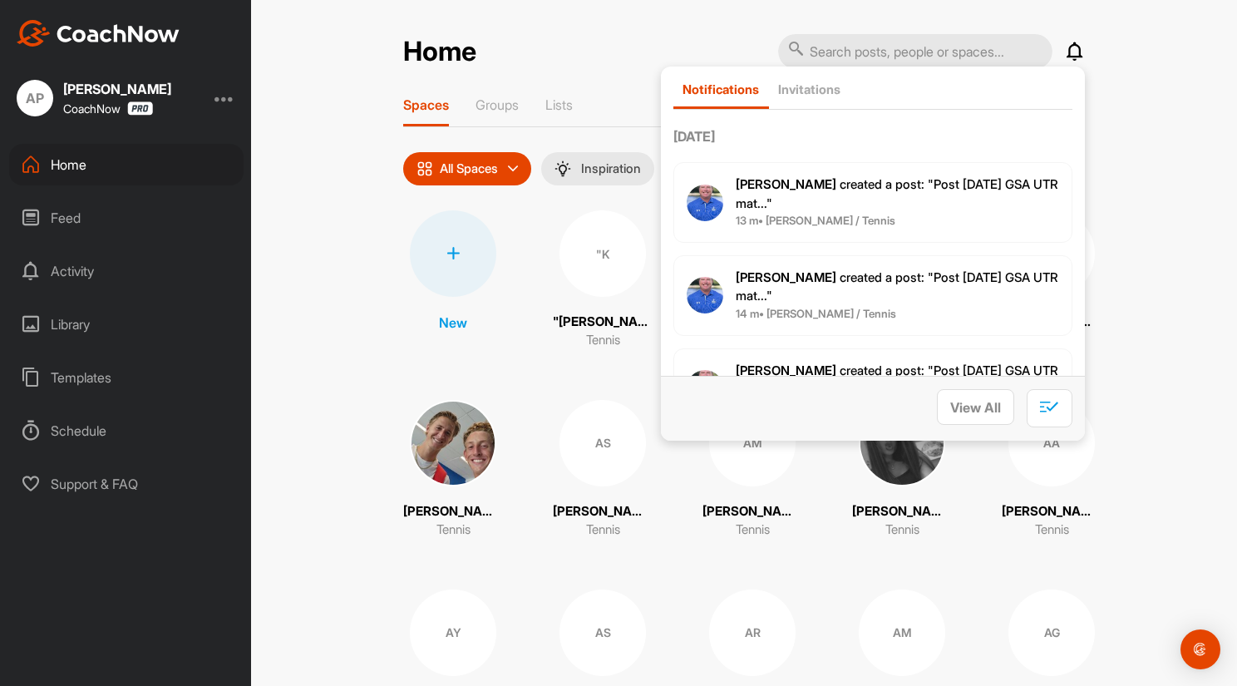
click at [1143, 203] on div "Home Notifications Invitations Today Jakub G. created a post : "Post 9/23/2025 …" at bounding box center [744, 343] width 986 height 686
